Goal: Task Accomplishment & Management: Complete application form

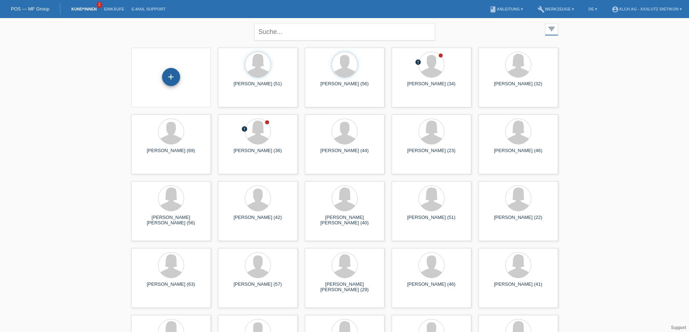
click at [173, 77] on div "+" at bounding box center [171, 77] width 18 height 18
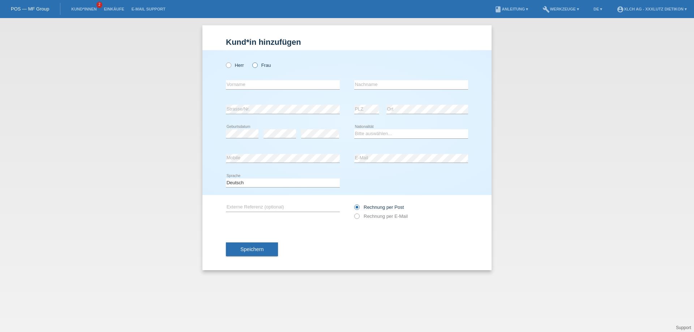
click at [251, 61] on icon at bounding box center [251, 61] width 0 height 0
click at [256, 65] on input "Frau" at bounding box center [254, 65] width 5 height 5
radio input "true"
click at [240, 84] on input "text" at bounding box center [283, 84] width 114 height 9
type input "Ndayishimiye"
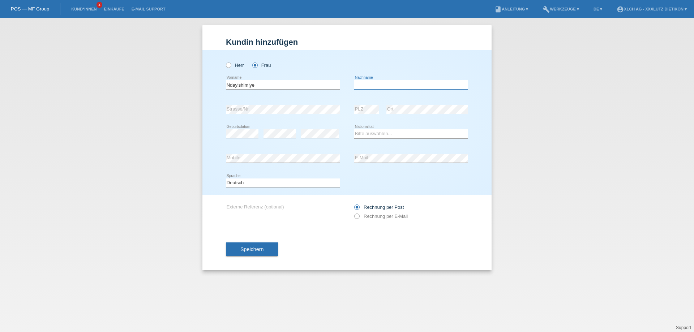
click at [384, 85] on input "text" at bounding box center [411, 84] width 114 height 9
type input "Clementine"
click at [358, 134] on select "Bitte auswählen... Schweiz Deutschland Liechtenstein Österreich ------------ Af…" at bounding box center [411, 133] width 114 height 9
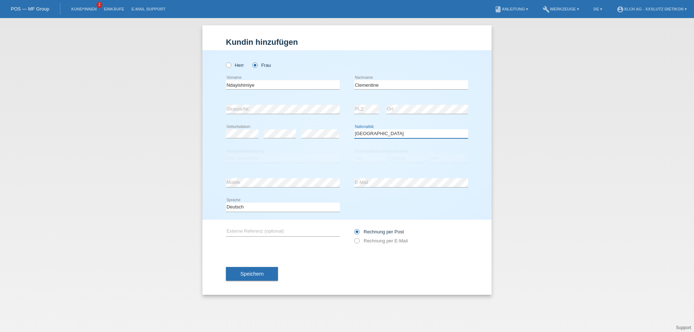
click at [383, 133] on select "Bitte auswählen... Schweiz Deutschland Liechtenstein Österreich ------------ Af…" at bounding box center [411, 133] width 114 height 9
click at [381, 133] on select "Bitte auswählen... Schweiz Deutschland Liechtenstein Österreich ------------ Af…" at bounding box center [411, 133] width 114 height 9
click at [380, 133] on select "Bitte auswählen... Schweiz Deutschland Liechtenstein Österreich ------------ Af…" at bounding box center [411, 133] width 114 height 9
select select "RW"
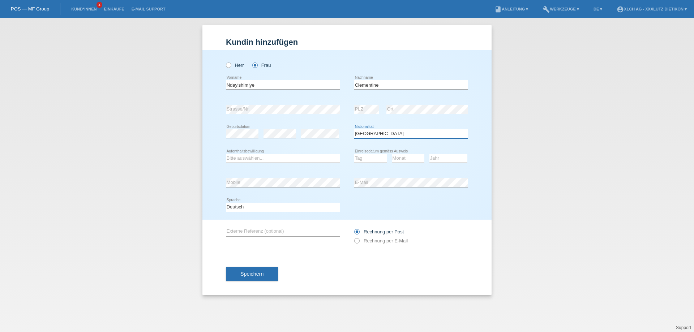
click at [354, 129] on select "Bitte auswählen... Schweiz Deutschland Liechtenstein Österreich ------------ Af…" at bounding box center [411, 133] width 114 height 9
click at [245, 157] on select "Bitte auswählen... C B B - Flüchtlingsstatus Andere" at bounding box center [283, 158] width 114 height 9
select select "B"
click at [226, 154] on select "Bitte auswählen... C B B - Flüchtlingsstatus Andere" at bounding box center [283, 158] width 114 height 9
click at [373, 157] on select "Tag 01 02 03 04 05 06 07 08 09 10 11" at bounding box center [370, 158] width 33 height 9
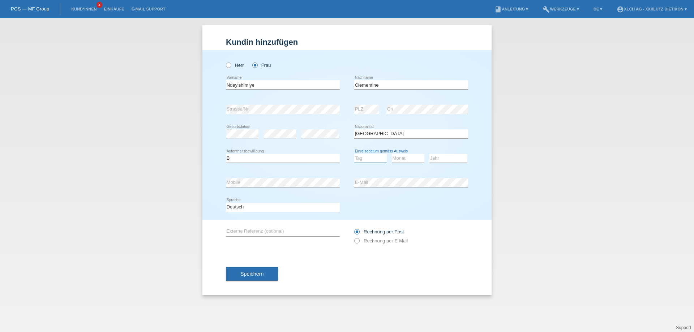
select select "15"
click at [354, 154] on select "Tag 01 02 03 04 05 06 07 08 09 10 11" at bounding box center [370, 158] width 33 height 9
click at [402, 158] on select "Monat 01 02 03 04 05 06 07 08 09 10 11" at bounding box center [408, 158] width 33 height 9
select select "08"
click at [392, 154] on select "Monat 01 02 03 04 05 06 07 08 09 10 11" at bounding box center [408, 158] width 33 height 9
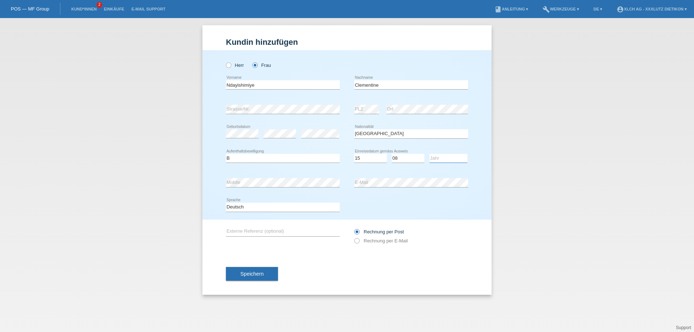
click at [440, 157] on select "Jahr 2025 2024 2023 2022 2021 2020 2019 2018 2017 2016 2015 2014 2013 2012 2011…" at bounding box center [449, 158] width 38 height 9
select select "2012"
click at [430, 154] on select "Jahr 2025 2024 2023 2022 2021 2020 2019 2018 2017 2016 2015 2014 2013 2012 2011…" at bounding box center [449, 158] width 38 height 9
click at [359, 239] on label "Rechnung per E-Mail" at bounding box center [381, 240] width 54 height 5
click at [359, 239] on input "Rechnung per E-Mail" at bounding box center [356, 242] width 5 height 9
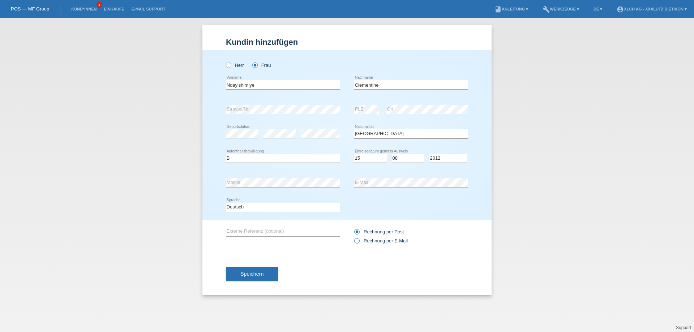
radio input "true"
click at [237, 273] on button "Speichern" at bounding box center [252, 274] width 52 height 14
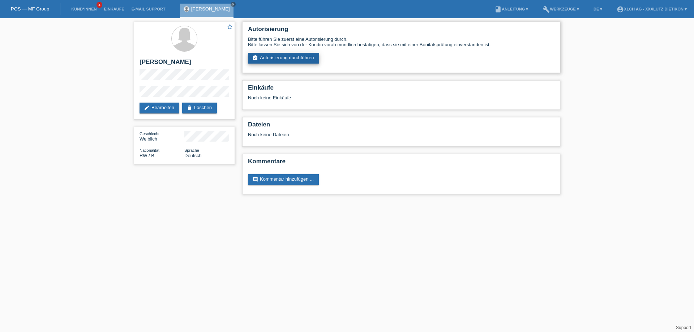
click at [299, 56] on link "assignment_turned_in Autorisierung durchführen" at bounding box center [283, 58] width 71 height 11
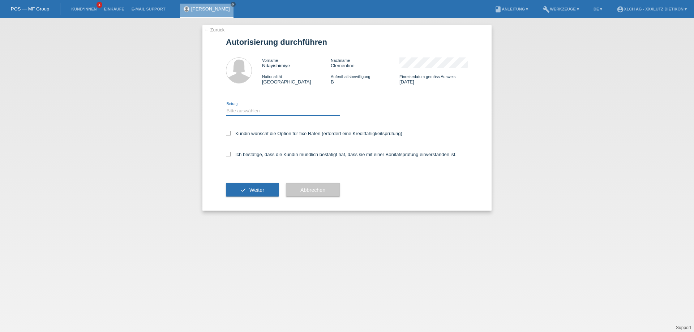
click at [270, 108] on select "Bitte auswählen CHF 1.00 - CHF 499.00 CHF 500.00 - CHF 1'999.00 CHF 2'000.00 - …" at bounding box center [283, 111] width 114 height 9
select select "3"
click at [226, 107] on select "Bitte auswählen CHF 1.00 - CHF 499.00 CHF 500.00 - CHF 1'999.00 CHF 2'000.00 - …" at bounding box center [283, 111] width 114 height 9
click at [233, 157] on label "Ich bestätige, dass die Kundin mündlich bestätigt hat, dass sie mit einer Bonit…" at bounding box center [341, 154] width 231 height 5
click at [231, 157] on input "Ich bestätige, dass die Kundin mündlich bestätigt hat, dass sie mit einer Bonit…" at bounding box center [228, 154] width 5 height 5
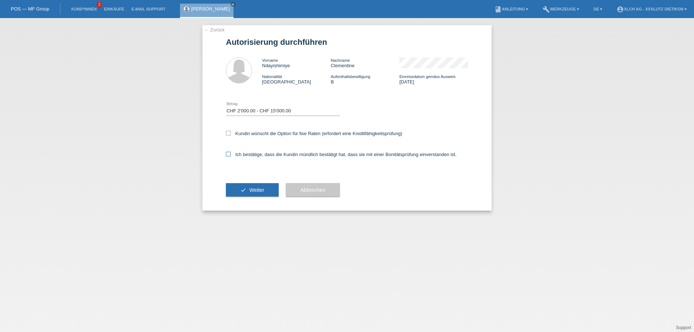
checkbox input "true"
click at [244, 188] on button "check Weiter" at bounding box center [252, 190] width 53 height 14
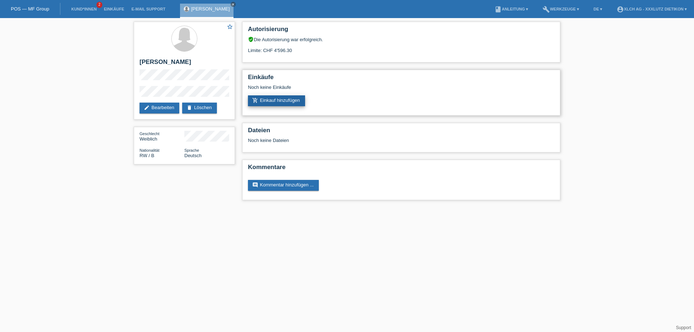
click at [273, 99] on link "add_shopping_cart Einkauf hinzufügen" at bounding box center [276, 100] width 57 height 11
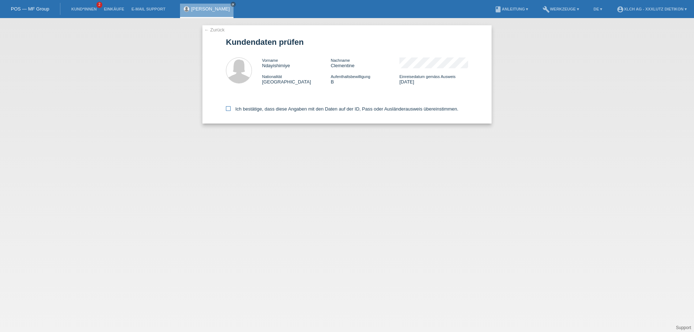
click at [259, 107] on label "Ich bestätige, dass diese Angaben mit den Daten auf der ID, Pass oder Ausländer…" at bounding box center [342, 108] width 233 height 5
click at [231, 107] on input "Ich bestätige, dass diese Angaben mit den Daten auf der ID, Pass oder Ausländer…" at bounding box center [228, 108] width 5 height 5
checkbox input "true"
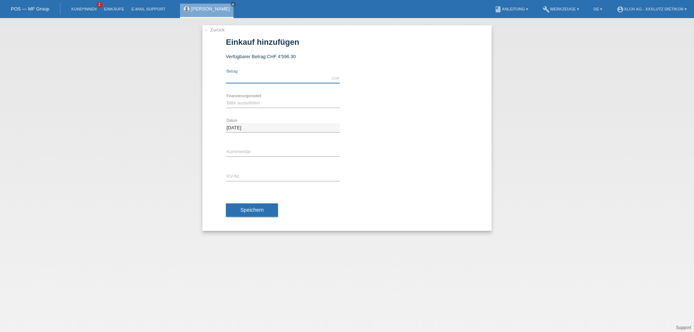
click at [251, 75] on input "text" at bounding box center [283, 78] width 114 height 9
type input "2194.20"
click at [242, 108] on div "Bitte auswählen Kauf auf Rechnung mit Teilzahlungsoption Fixe Raten - Zinsübern…" at bounding box center [283, 103] width 114 height 25
click at [240, 103] on select "Bitte auswählen Kauf auf Rechnung mit Teilzahlungsoption Fixe Raten - Zinsübern…" at bounding box center [283, 103] width 114 height 9
select select "109"
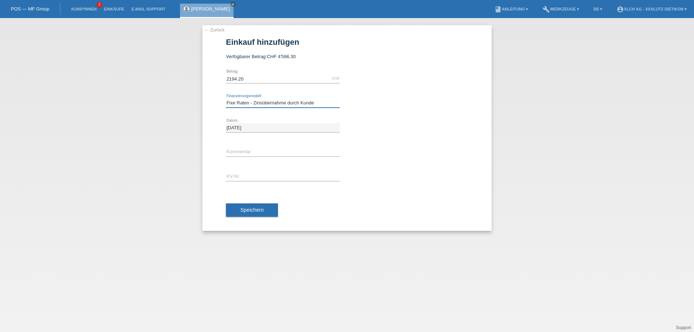
click at [226, 99] on select "Bitte auswählen Kauf auf Rechnung mit Teilzahlungsoption Fixe Raten - Zinsübern…" at bounding box center [283, 103] width 114 height 9
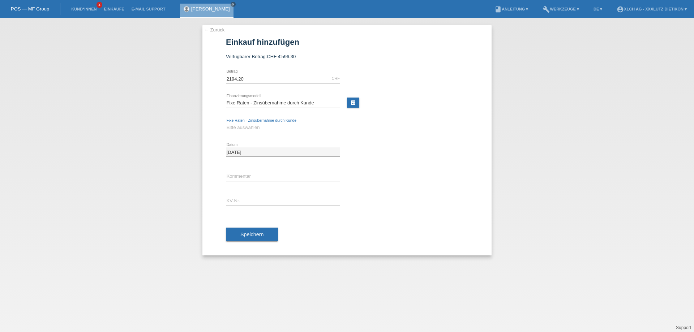
click at [254, 125] on select "Bitte auswählen 6 Raten 12 Raten 24 Raten 36 Raten" at bounding box center [283, 127] width 114 height 9
select select "313"
click at [226, 123] on select "Bitte auswählen 6 Raten 12 Raten 24 Raten 36 Raten" at bounding box center [283, 127] width 114 height 9
click at [350, 102] on link "calculate" at bounding box center [353, 103] width 12 height 10
type input "2194.20"
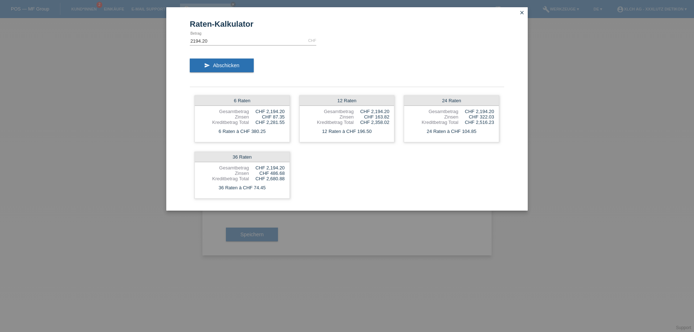
click at [522, 13] on icon "close" at bounding box center [522, 13] width 6 height 6
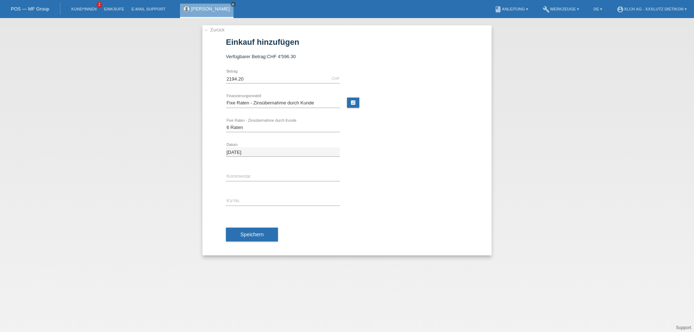
click at [235, 4] on icon "close" at bounding box center [233, 5] width 4 height 4
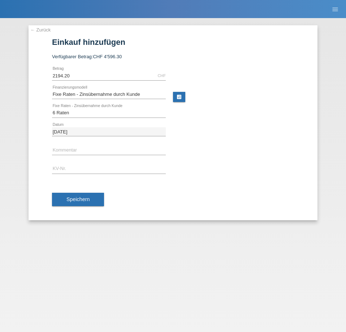
click at [40, 30] on link "← Zurück" at bounding box center [40, 29] width 20 height 5
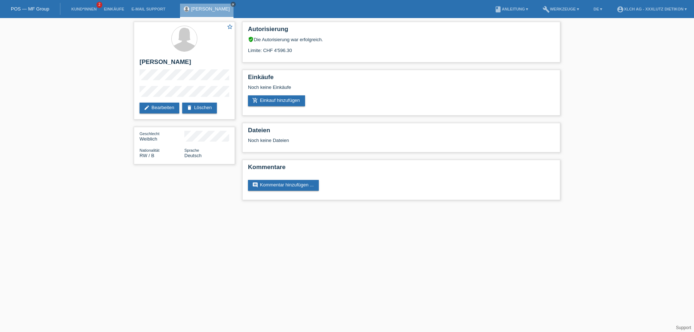
click at [235, 3] on icon "close" at bounding box center [233, 5] width 4 height 4
click at [82, 7] on li "Kund*innen 2" at bounding box center [84, 9] width 33 height 18
